Goal: Task Accomplishment & Management: Use online tool/utility

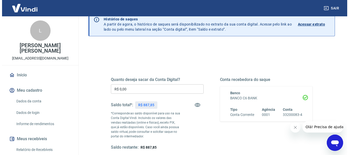
scroll to position [51, 0]
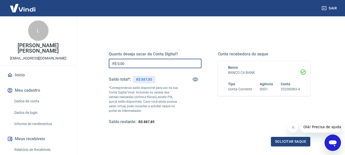
click at [127, 63] on input "R$ 0,00" at bounding box center [155, 63] width 93 height 9
type input "R$ 600,00"
click at [302, 142] on button "Solicitar saque" at bounding box center [290, 141] width 39 height 9
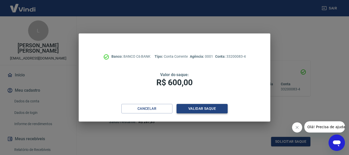
click at [212, 110] on button "Validar saque" at bounding box center [201, 108] width 51 height 9
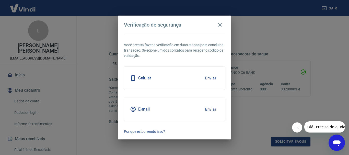
click at [205, 109] on button "Enviar" at bounding box center [210, 109] width 17 height 11
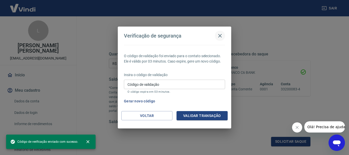
click at [220, 34] on icon "button" at bounding box center [220, 36] width 6 height 6
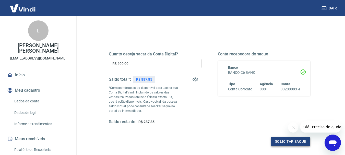
click at [280, 141] on button "Solicitar saque" at bounding box center [290, 141] width 39 height 9
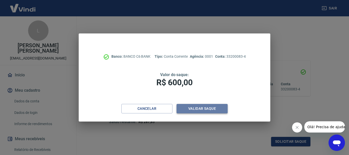
click at [196, 109] on button "Validar saque" at bounding box center [201, 108] width 51 height 9
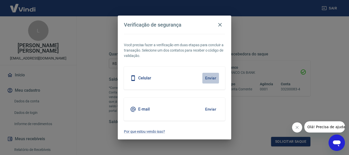
click at [208, 77] on button "Enviar" at bounding box center [210, 78] width 17 height 11
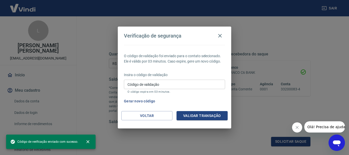
click at [126, 85] on input "Código de validação" at bounding box center [174, 84] width 101 height 9
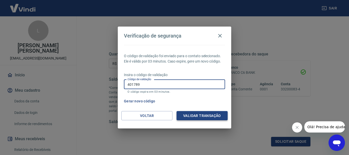
type input "401789"
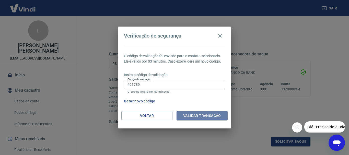
click at [204, 117] on button "Validar transação" at bounding box center [201, 115] width 51 height 9
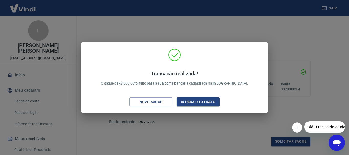
click at [189, 124] on div "Transação realizada! O saque de R$ 600,00 foi feito para a sua conta bancária c…" at bounding box center [174, 77] width 349 height 155
